Goal: Information Seeking & Learning: Learn about a topic

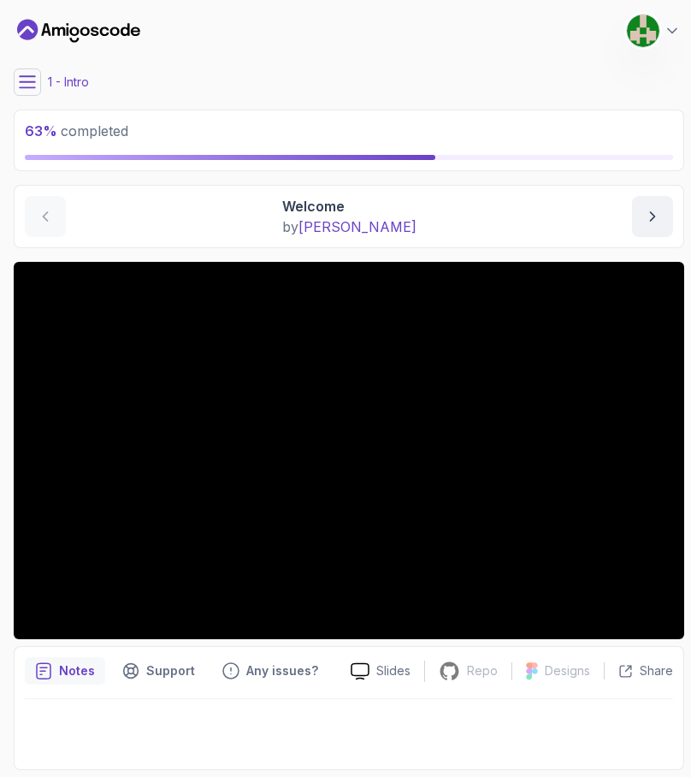
click at [33, 79] on icon at bounding box center [27, 82] width 17 height 17
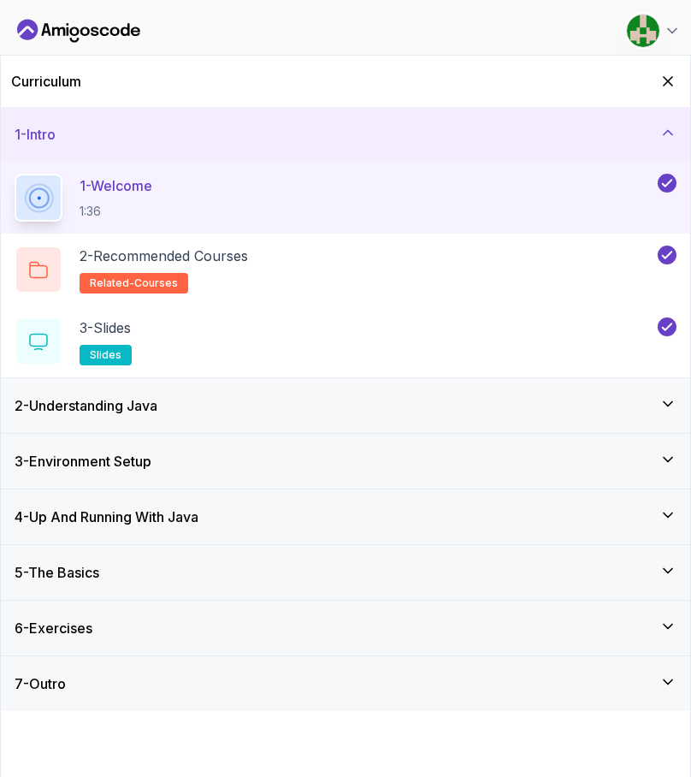
click at [364, 524] on div "4 - Up And Running With Java" at bounding box center [346, 516] width 662 height 21
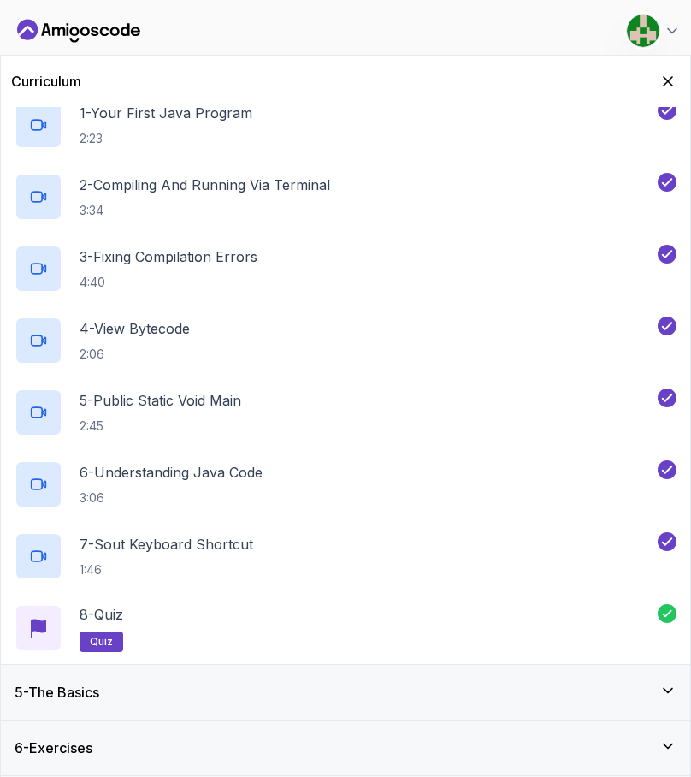
click at [377, 692] on div "5 - The Basics" at bounding box center [346, 692] width 662 height 21
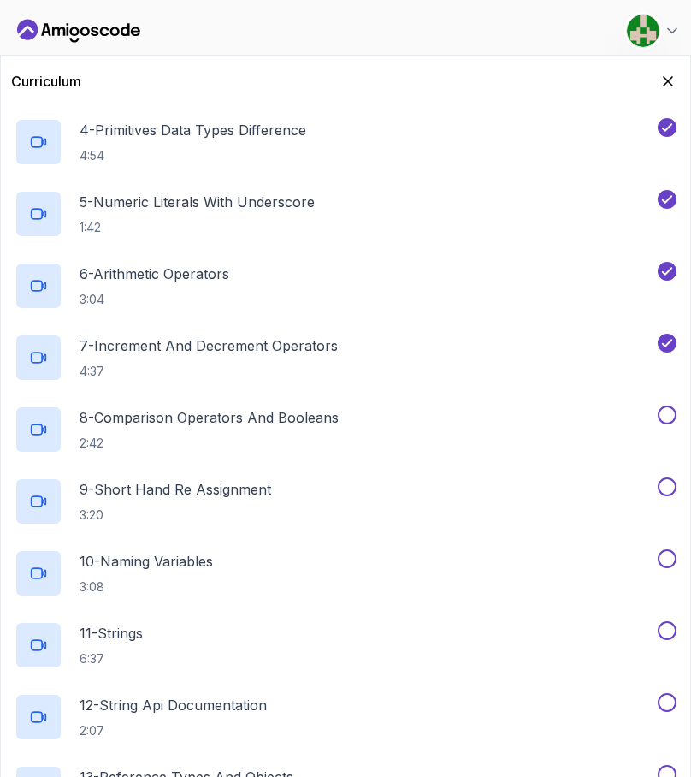
scroll to position [493, 0]
click at [441, 417] on div "8 - Comparison Operators and Booleans 2:42" at bounding box center [335, 430] width 640 height 48
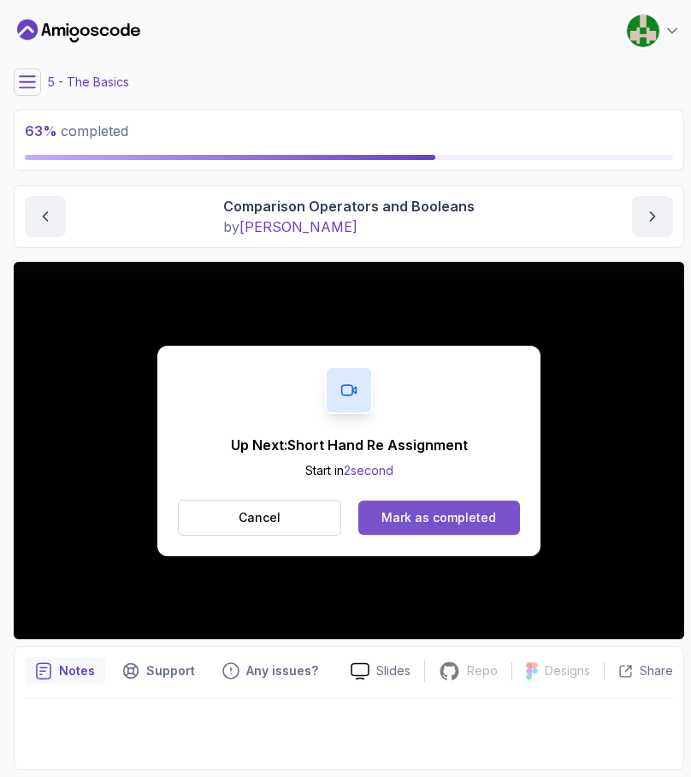
click at [461, 511] on div "Mark as completed" at bounding box center [439, 517] width 115 height 17
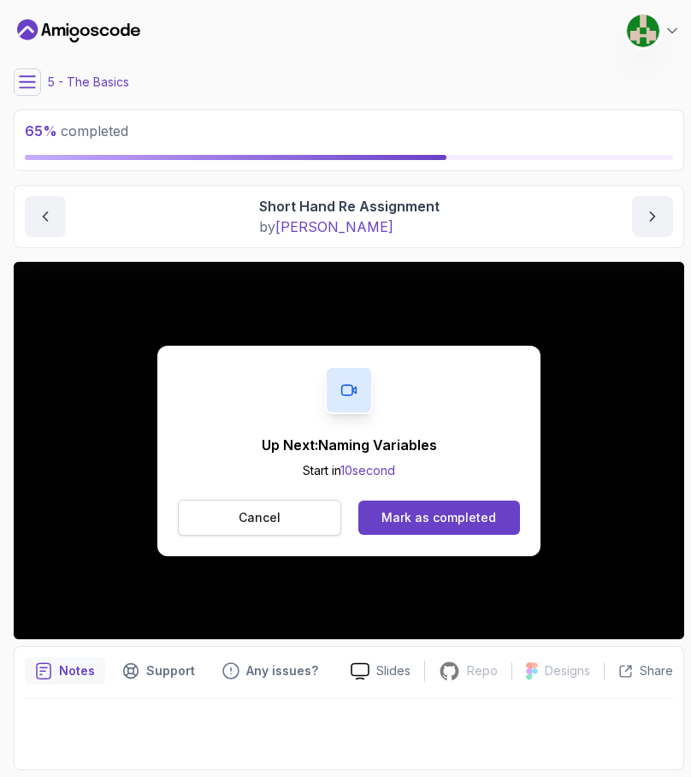
click at [305, 521] on button "Cancel" at bounding box center [259, 518] width 163 height 36
click at [273, 509] on p "Cancel" at bounding box center [260, 517] width 42 height 17
click at [273, 527] on button "Cancel" at bounding box center [259, 518] width 163 height 36
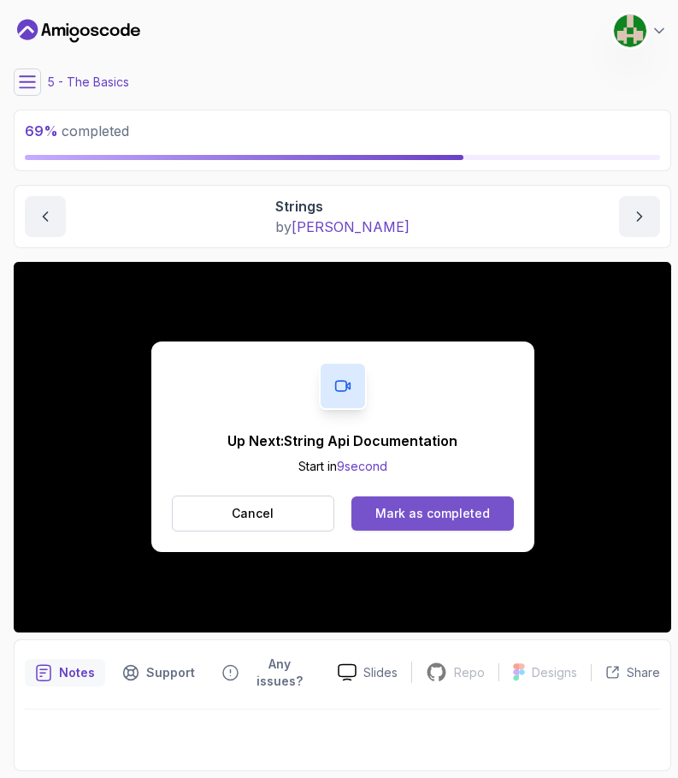
click at [459, 510] on div "Mark as completed" at bounding box center [433, 513] width 115 height 17
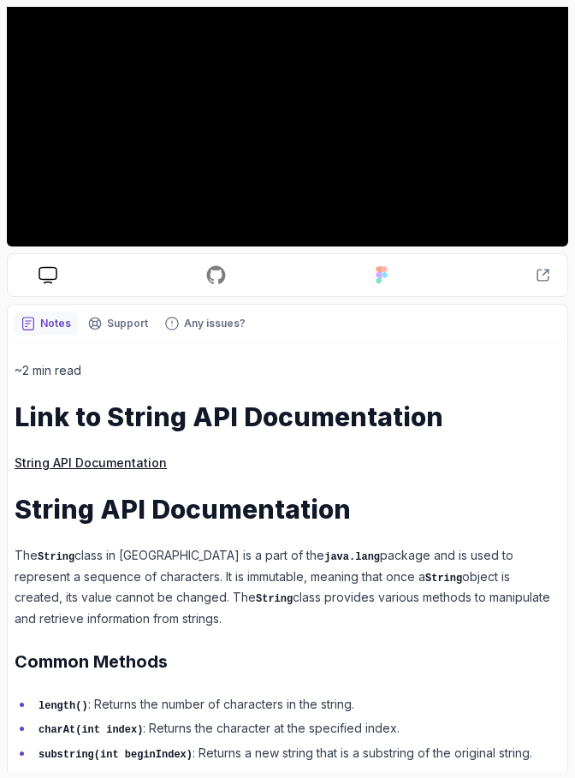
scroll to position [287, 0]
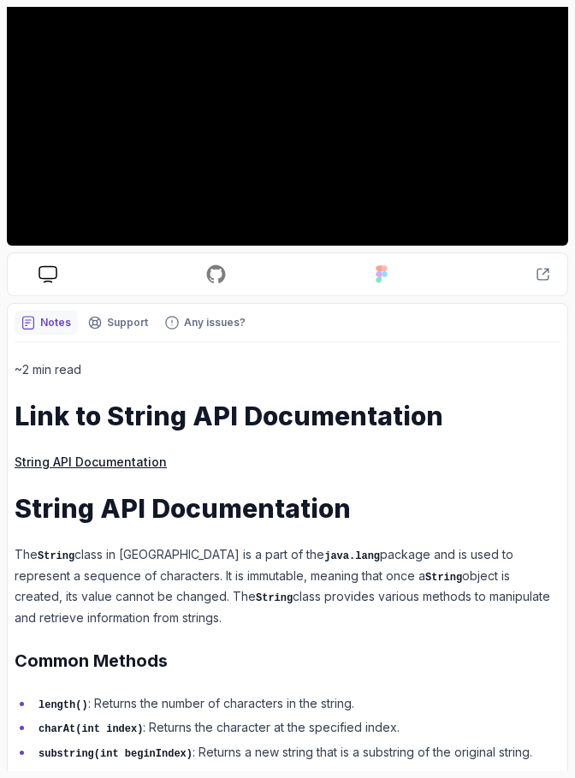
click at [135, 464] on link "String API Documentation" at bounding box center [91, 461] width 152 height 15
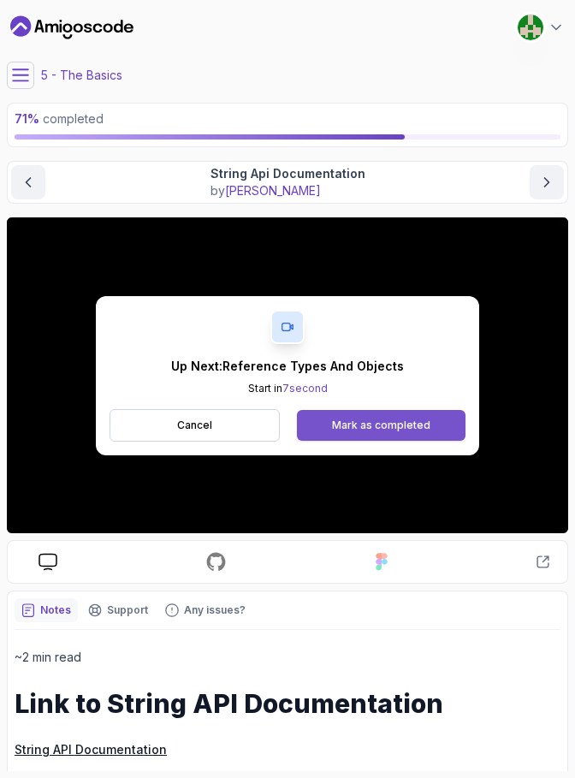
click at [394, 421] on div "Mark as completed" at bounding box center [381, 425] width 98 height 14
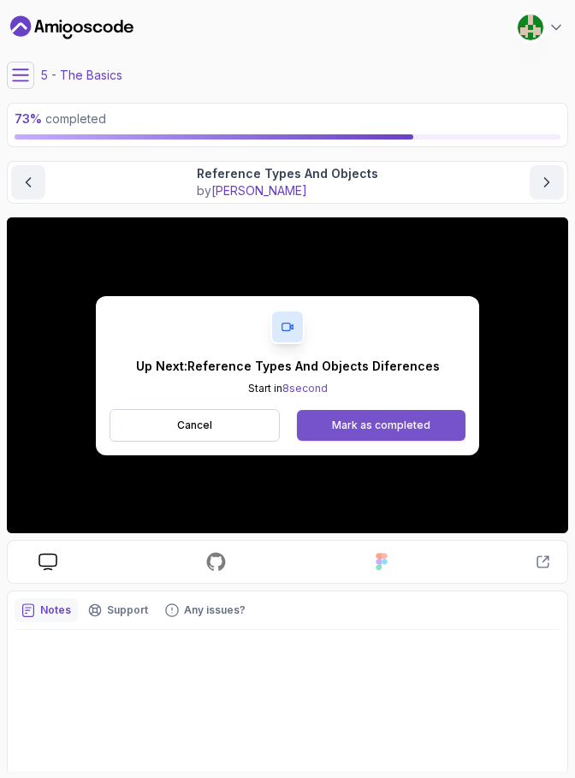
click at [419, 415] on button "Mark as completed" at bounding box center [381, 425] width 169 height 31
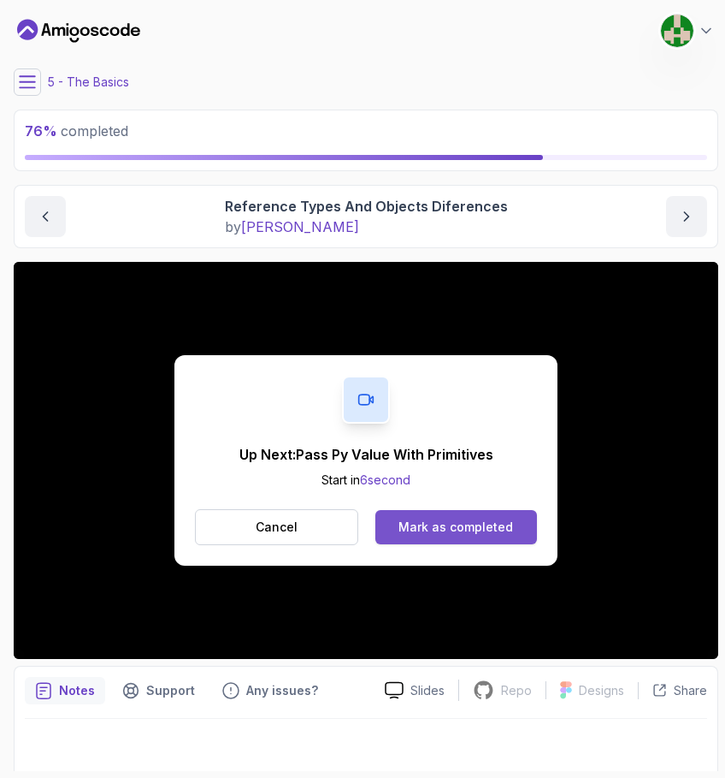
click at [500, 518] on div "Mark as completed" at bounding box center [456, 526] width 115 height 17
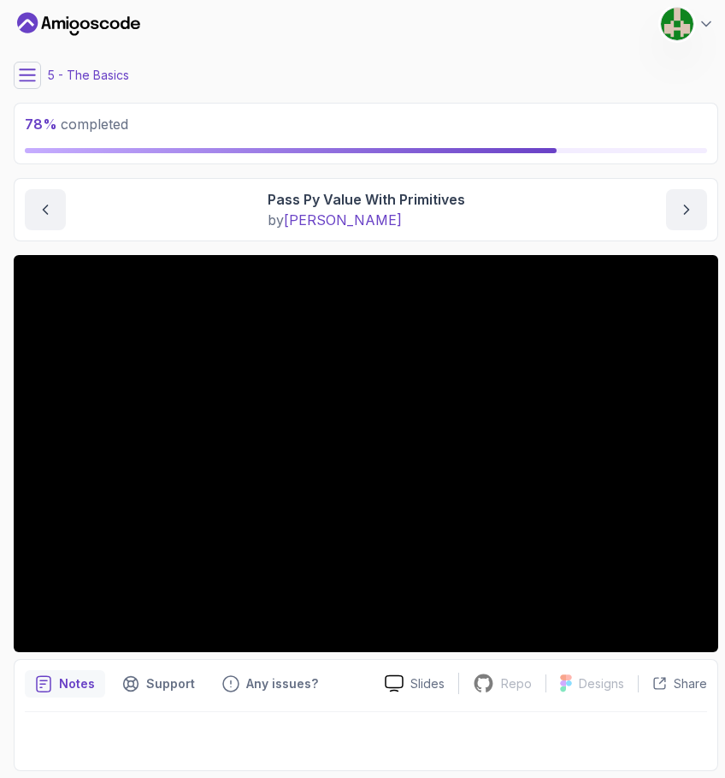
scroll to position [7, 0]
click at [27, 74] on icon at bounding box center [27, 74] width 15 height 11
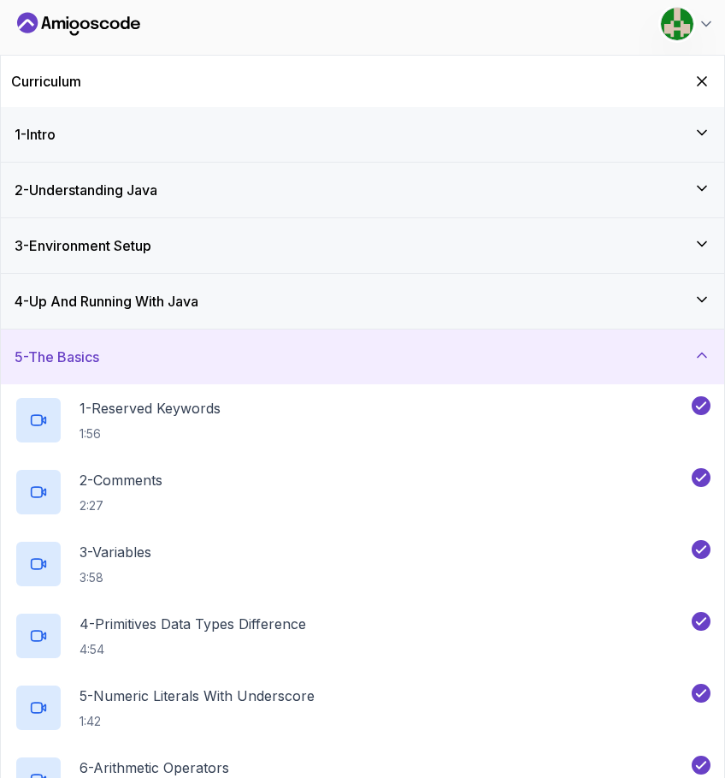
scroll to position [0, 0]
click at [574, 361] on div "5 - The Basics" at bounding box center [363, 356] width 696 height 21
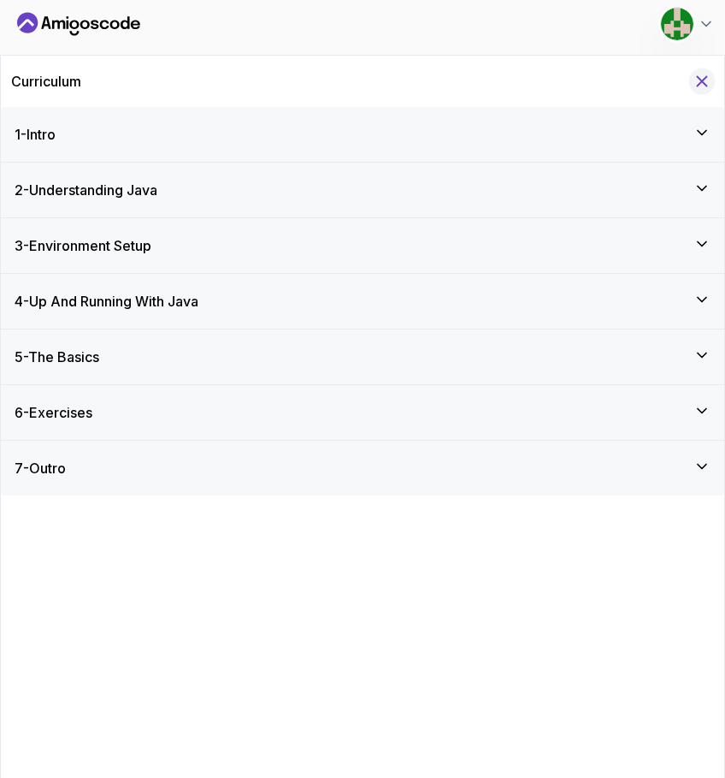
click at [574, 79] on icon "Hide Curriculum for mobile" at bounding box center [702, 81] width 19 height 19
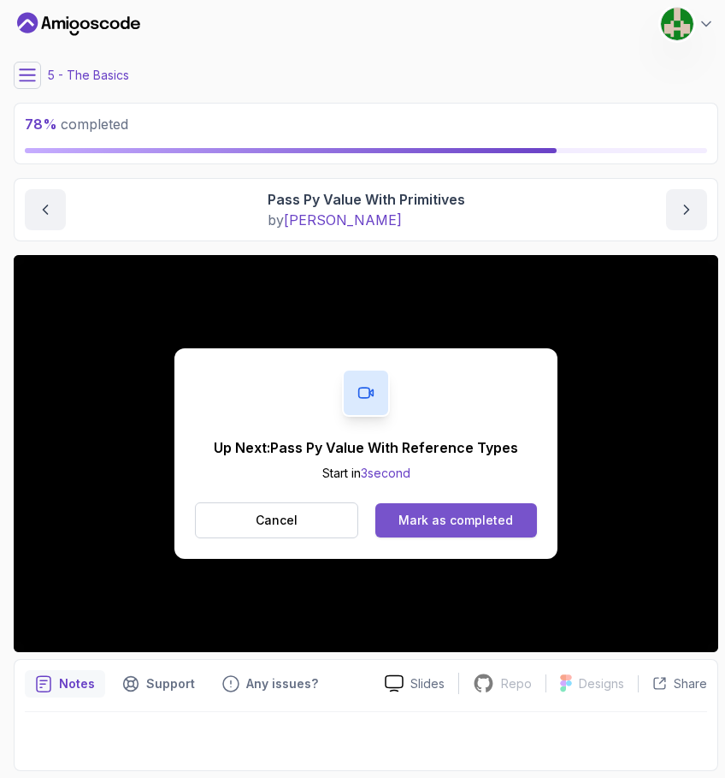
click at [481, 514] on div "Mark as completed" at bounding box center [456, 520] width 115 height 17
